Goal: Entertainment & Leisure: Consume media (video, audio)

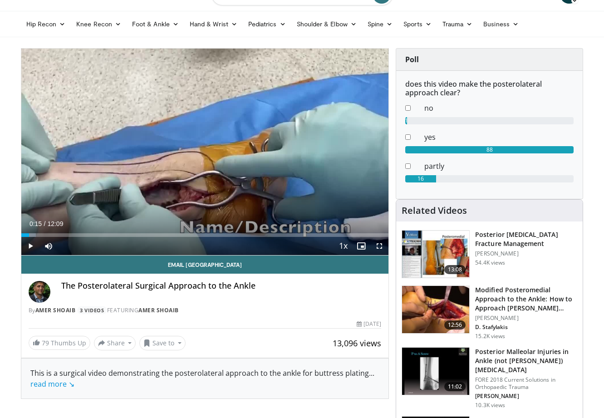
click at [34, 242] on span "Video Player" at bounding box center [30, 246] width 18 height 18
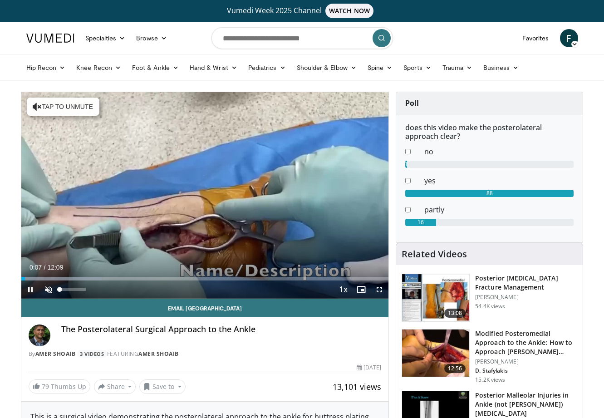
click at [51, 287] on span "Video Player" at bounding box center [48, 289] width 18 height 18
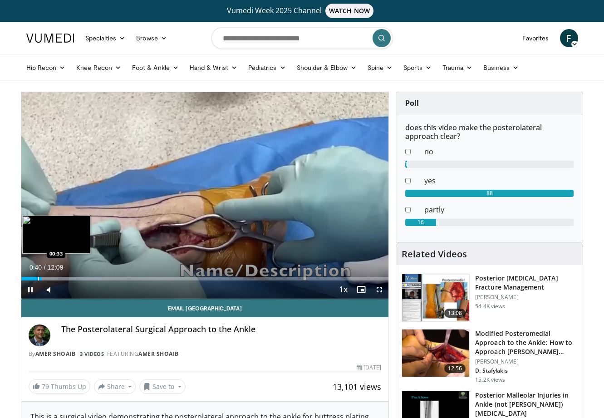
click at [38, 280] on div "Progress Bar" at bounding box center [38, 279] width 1 height 4
click at [37, 277] on div "Progress Bar" at bounding box center [37, 279] width 1 height 4
click at [50, 279] on div "Progress Bar" at bounding box center [50, 279] width 1 height 4
click at [48, 280] on div "Progress Bar" at bounding box center [48, 279] width 1 height 4
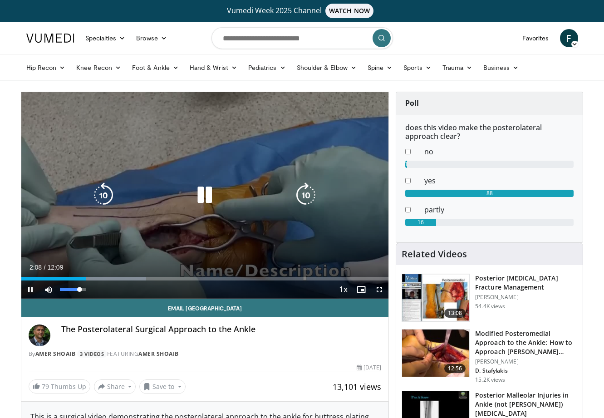
drag, startPoint x: 68, startPoint y: 291, endPoint x: 95, endPoint y: 292, distance: 27.3
click at [95, 292] on video-js "**********" at bounding box center [204, 195] width 367 height 207
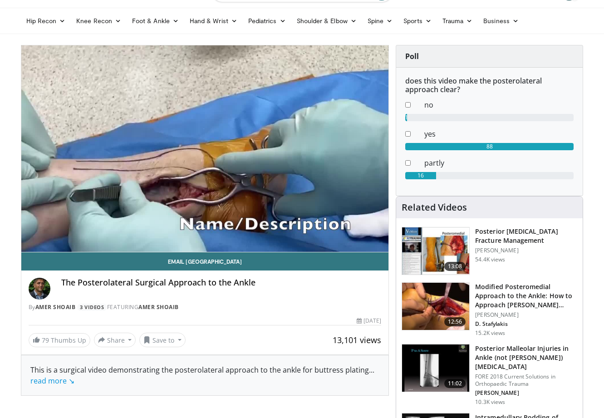
scroll to position [47, 0]
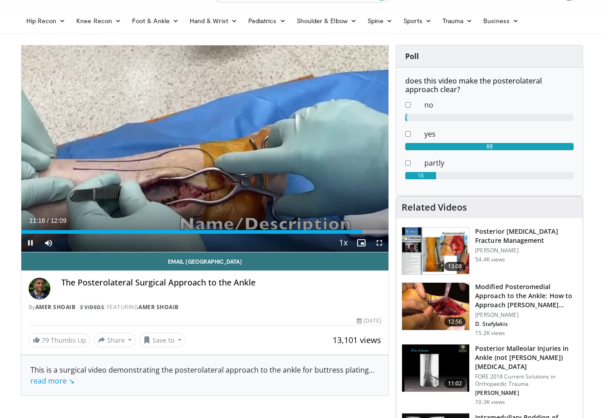
click at [31, 243] on span "Video Player" at bounding box center [30, 243] width 18 height 18
